Goal: Information Seeking & Learning: Learn about a topic

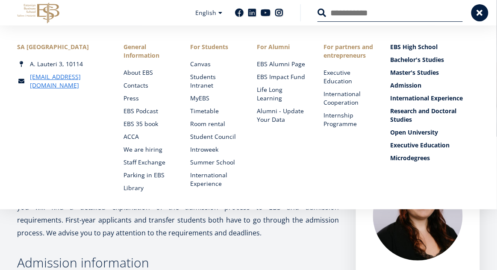
click at [428, 74] on link "Master's Studies" at bounding box center [434, 72] width 89 height 9
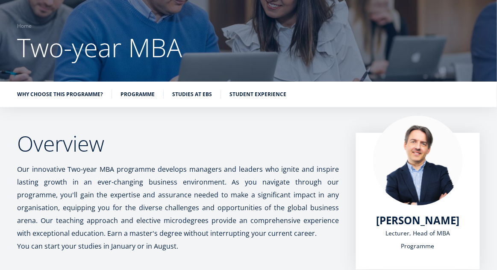
click at [134, 97] on link "Programme" at bounding box center [137, 94] width 34 height 9
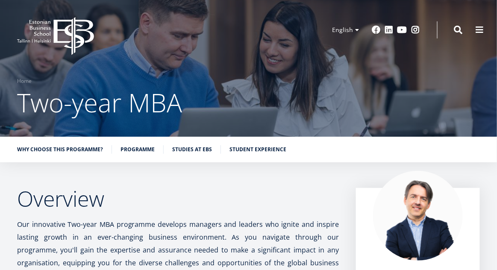
scroll to position [55, 0]
